Goal: Check status: Check status

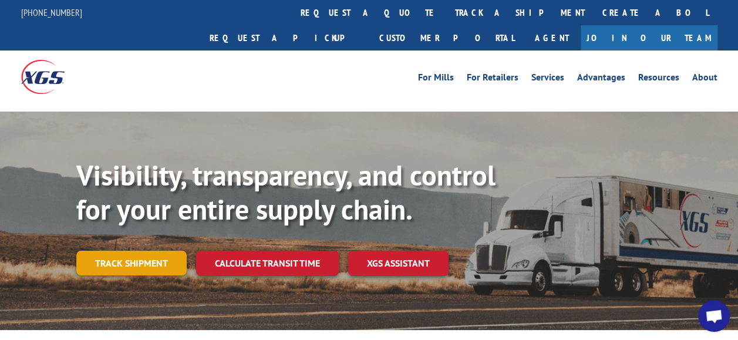
click at [142, 251] on link "Track shipment" at bounding box center [131, 263] width 110 height 25
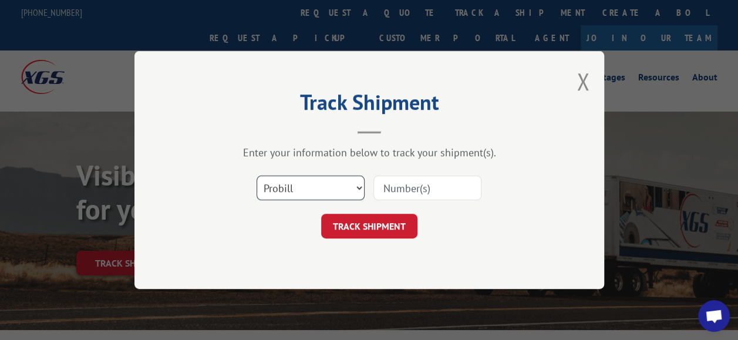
click at [357, 185] on select "Select category... Probill BOL PO" at bounding box center [311, 188] width 108 height 25
select select "po"
click at [257, 176] on select "Select category... Probill BOL PO" at bounding box center [311, 188] width 108 height 25
click at [394, 182] on input at bounding box center [427, 188] width 108 height 25
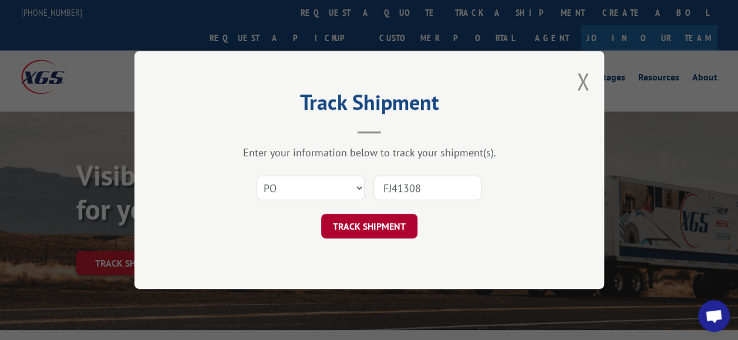
type input "FJ41308"
click at [368, 225] on button "TRACK SHIPMENT" at bounding box center [369, 226] width 96 height 25
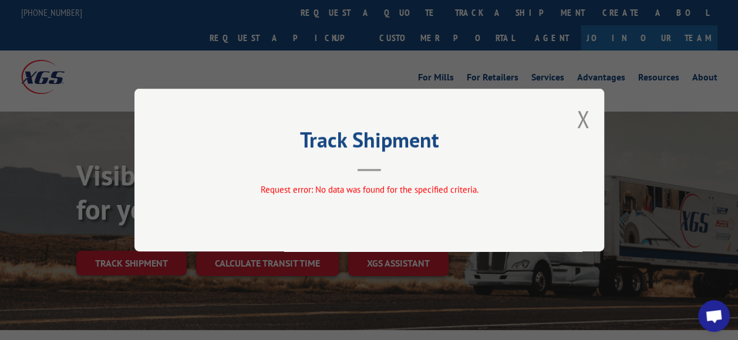
click at [363, 76] on div "Track Shipment Request error: No data was found for the specified criteria." at bounding box center [369, 170] width 738 height 340
